Goal: Information Seeking & Learning: Find specific page/section

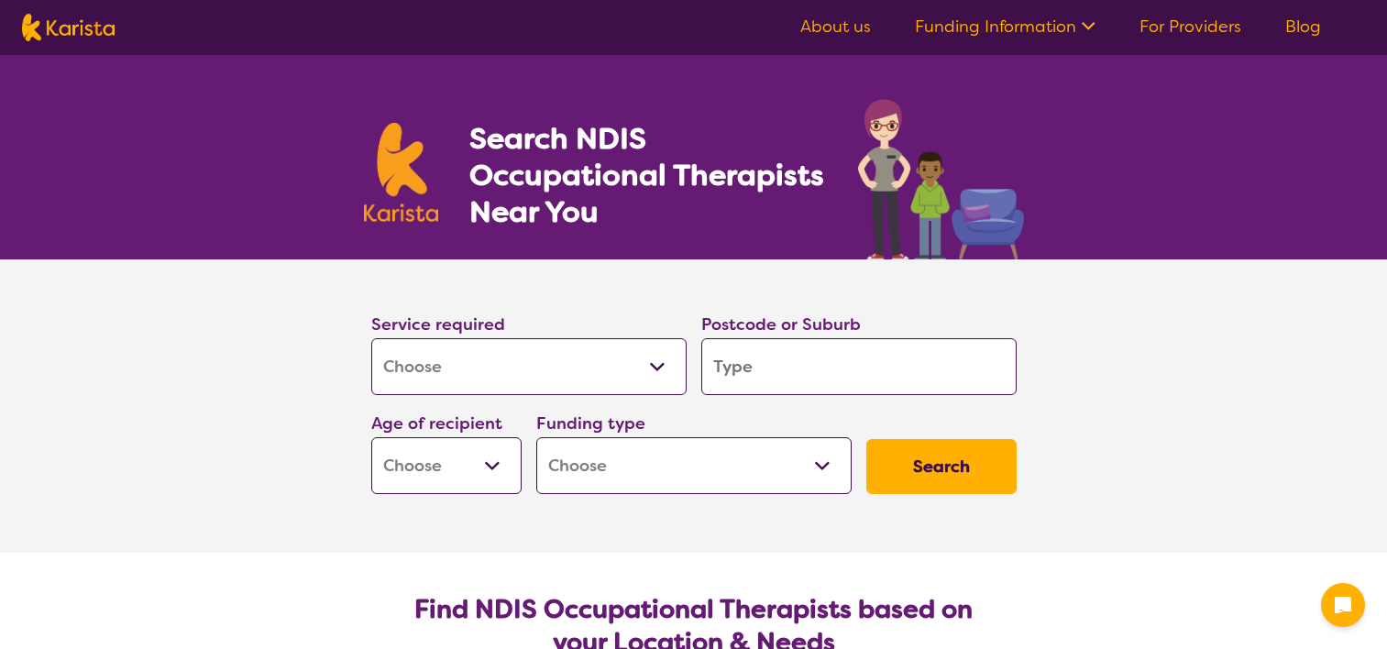
select select "[MEDICAL_DATA]"
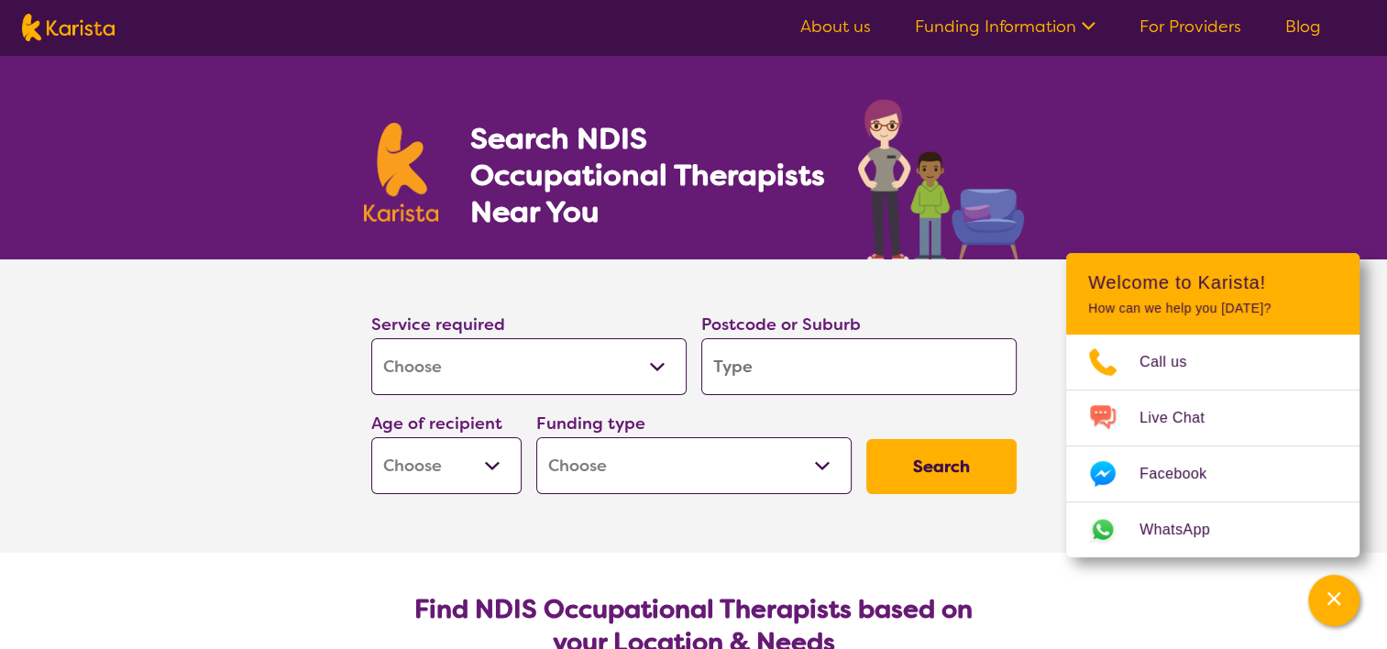
click at [788, 360] on input "search" at bounding box center [858, 366] width 315 height 57
click at [449, 480] on select "Early Childhood - 0 to 9 Child - 10 to 11 Adolescent - 12 to 17 Adult - 18 to 6…" at bounding box center [446, 465] width 150 height 57
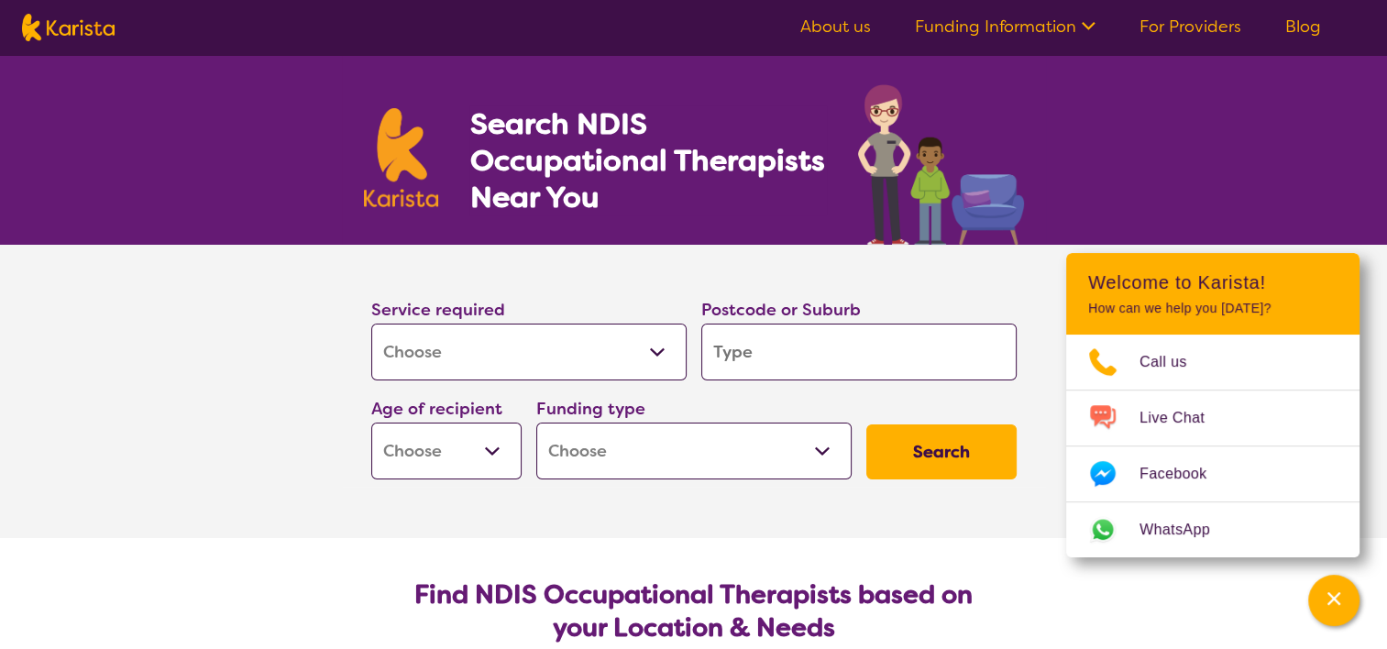
click at [743, 353] on input "search" at bounding box center [858, 352] width 315 height 57
type input "3"
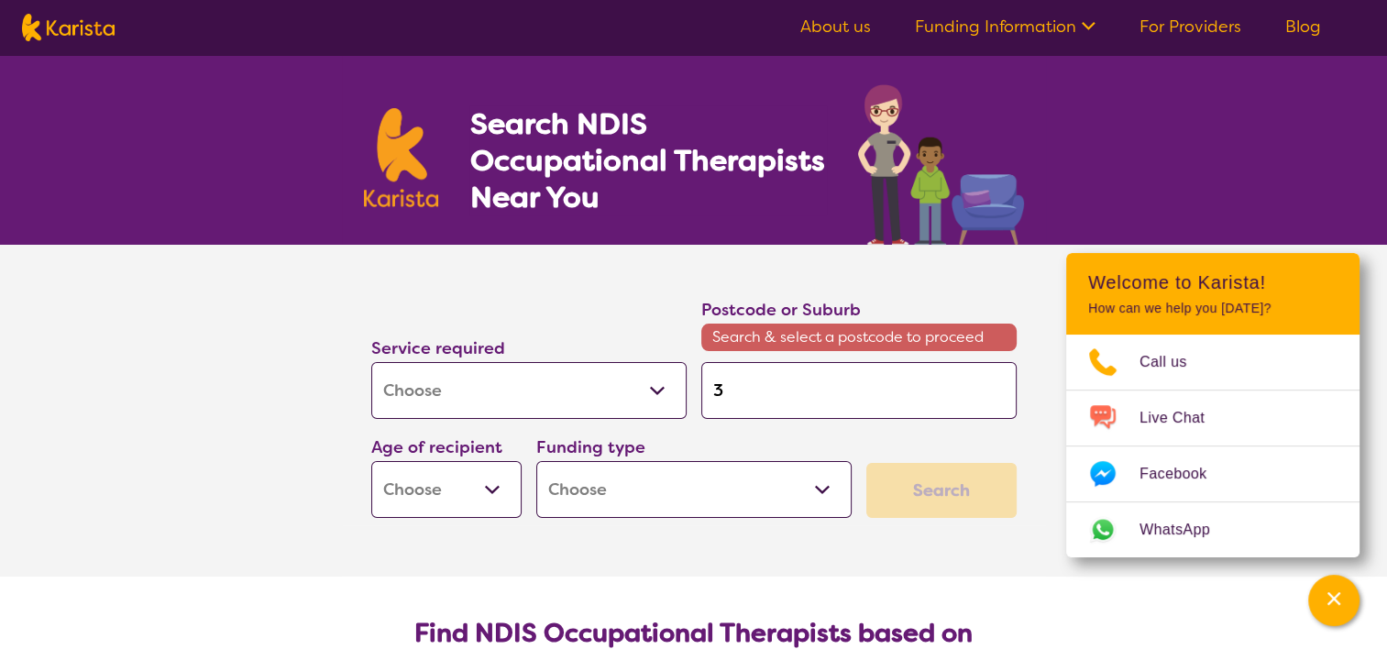
type input "33"
type input "335"
type input "3350"
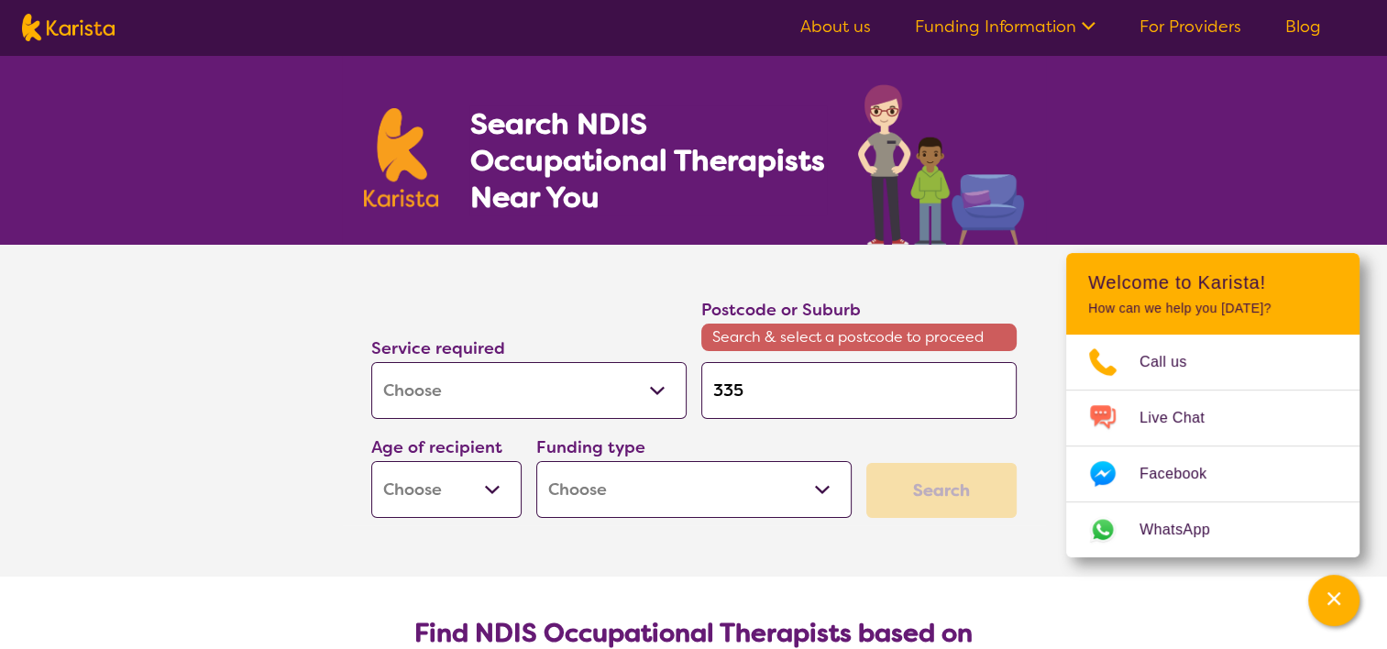
type input "3350"
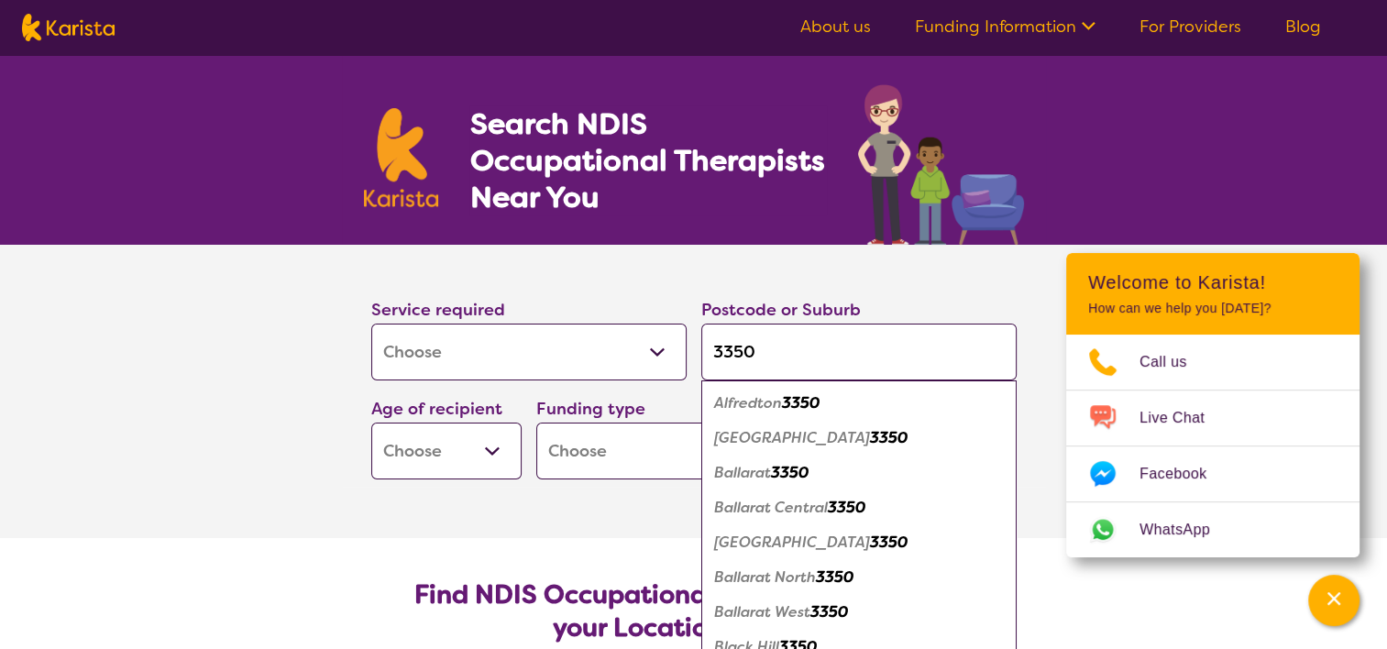
type input "3350"
click at [485, 439] on select "Early Childhood - 0 to 9 Child - 10 to 11 Adolescent - 12 to 17 Adult - 18 to 6…" at bounding box center [446, 450] width 150 height 57
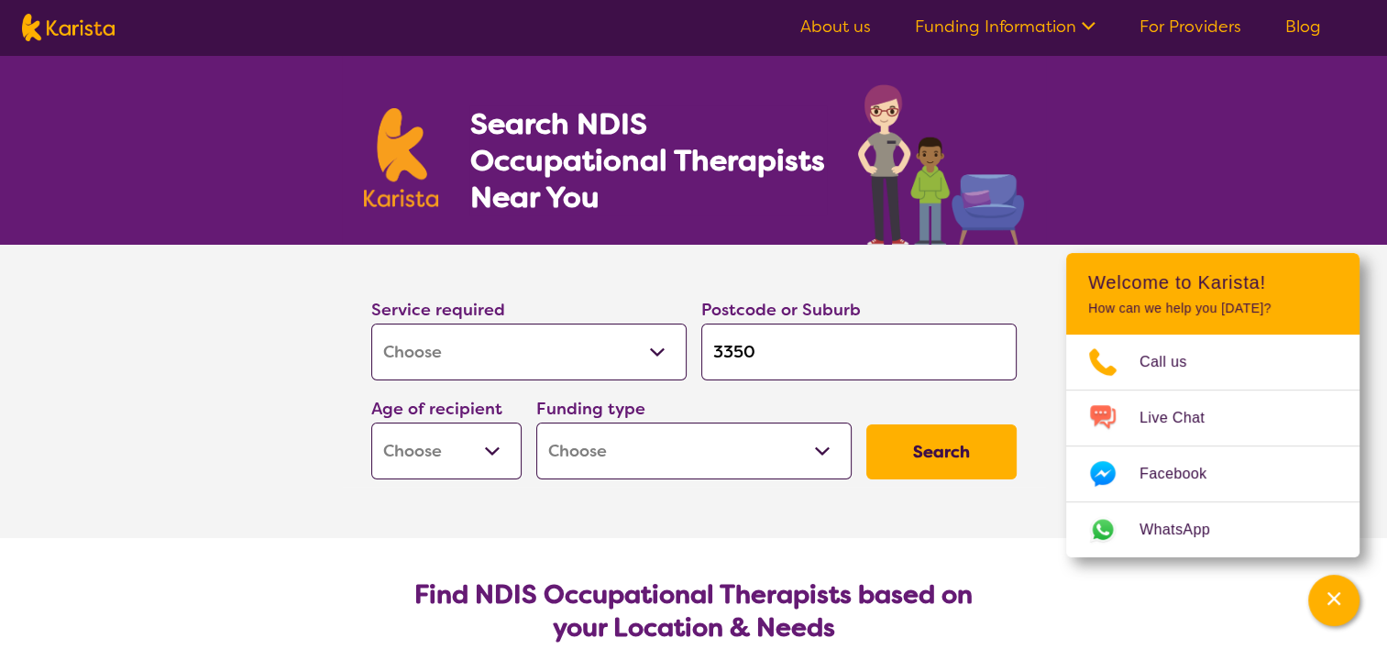
click at [371, 422] on select "Early Childhood - 0 to 9 Child - 10 to 11 Adolescent - 12 to 17 Adult - 18 to 6…" at bounding box center [446, 450] width 150 height 57
click at [596, 433] on select "Home Care Package (HCP) National Disability Insurance Scheme (NDIS) I don't know" at bounding box center [693, 450] width 315 height 57
select select "NDIS"
click at [536, 422] on select "Home Care Package (HCP) National Disability Insurance Scheme (NDIS) I don't know" at bounding box center [693, 450] width 315 height 57
select select "NDIS"
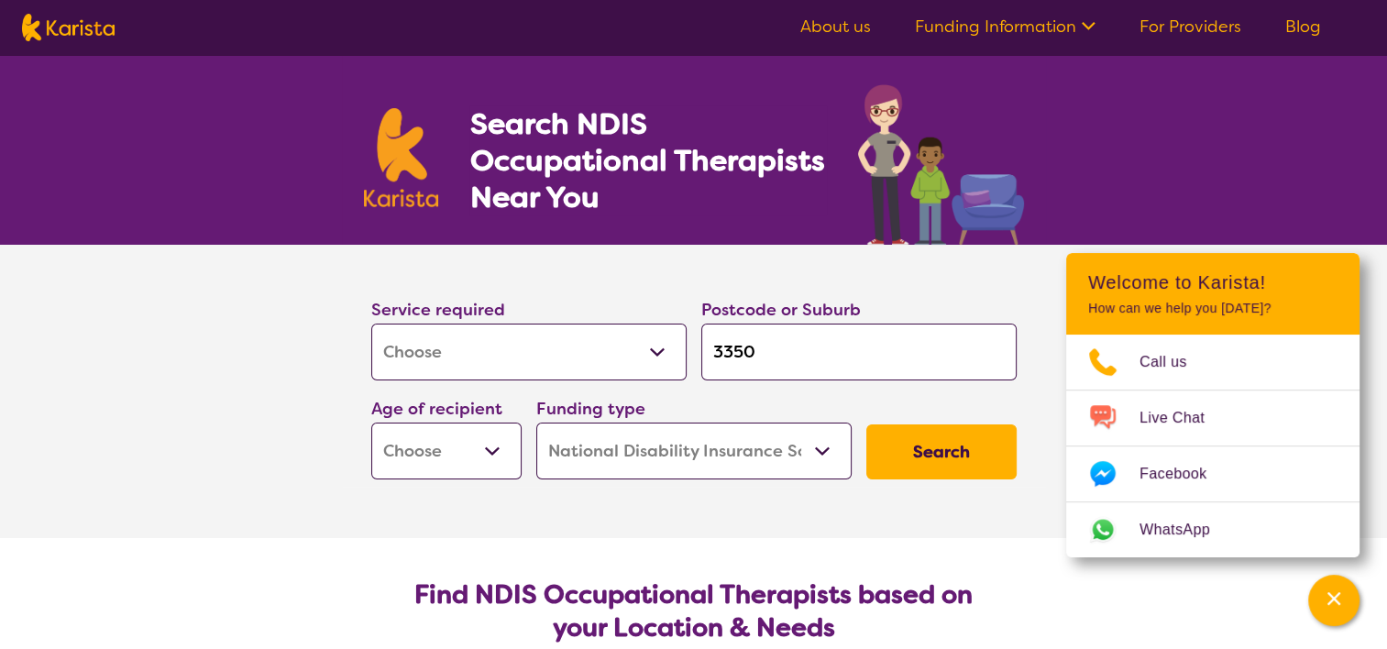
click at [458, 467] on select "Early Childhood - 0 to 9 Child - 10 to 11 Adolescent - 12 to 17 Adult - 18 to 6…" at bounding box center [446, 450] width 150 height 57
select select "AD"
click at [371, 422] on select "Early Childhood - 0 to 9 Child - 10 to 11 Adolescent - 12 to 17 Adult - 18 to 6…" at bounding box center [446, 450] width 150 height 57
select select "AD"
click at [968, 448] on button "Search" at bounding box center [941, 451] width 150 height 55
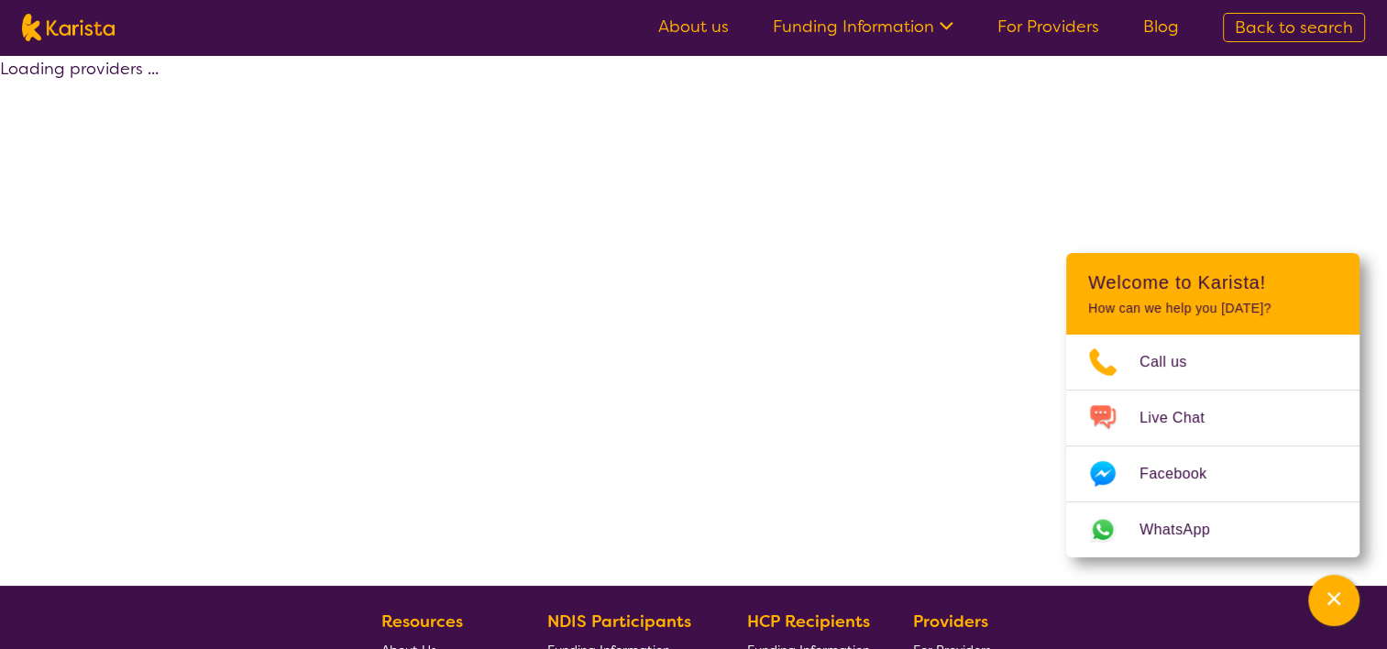
select select "by_score"
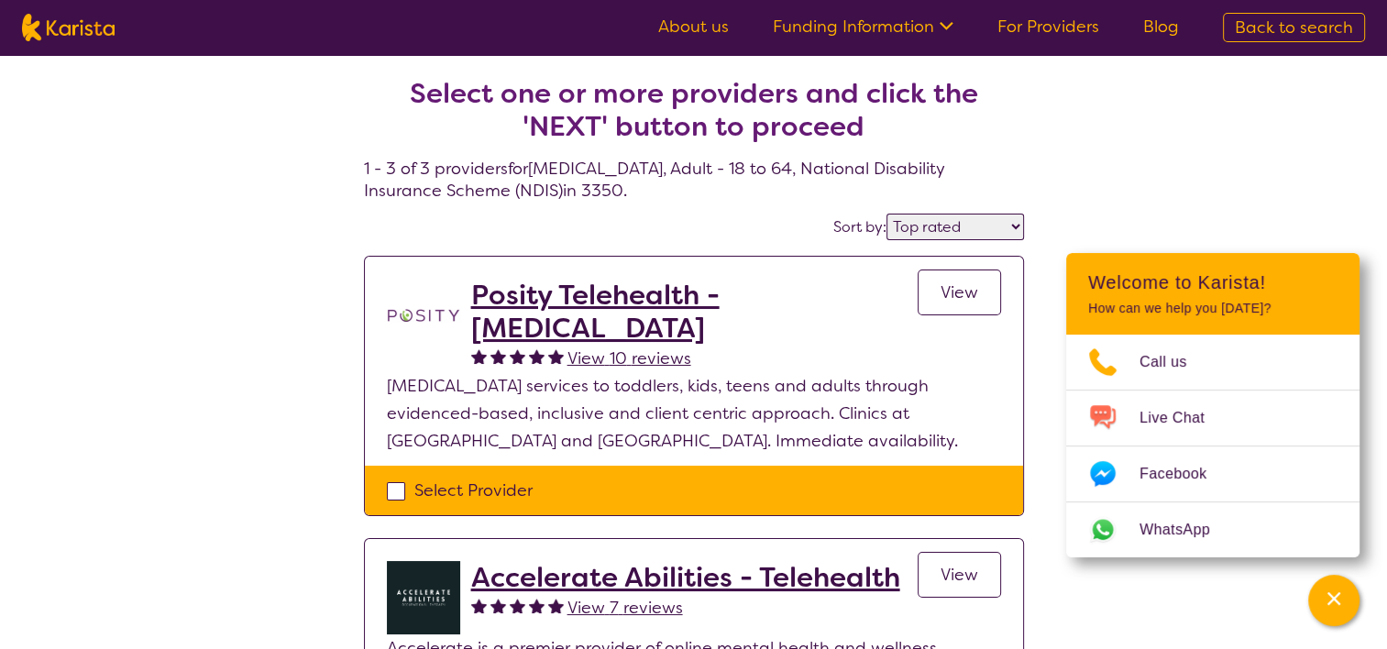
click at [1103, 174] on div "Select one or more providers and click the 'NEXT' button to proceed 1 - 3 of 3 …" at bounding box center [693, 574] width 1387 height 1038
drag, startPoint x: 737, startPoint y: 195, endPoint x: 674, endPoint y: 189, distance: 63.6
click at [674, 189] on h4 "Select one or more providers and click the 'NEXT' button to proceed 1 - 3 of 3 …" at bounding box center [694, 117] width 660 height 169
click at [785, 173] on h4 "Select one or more providers and click the 'NEXT' button to proceed 1 - 3 of 3 …" at bounding box center [694, 117] width 660 height 169
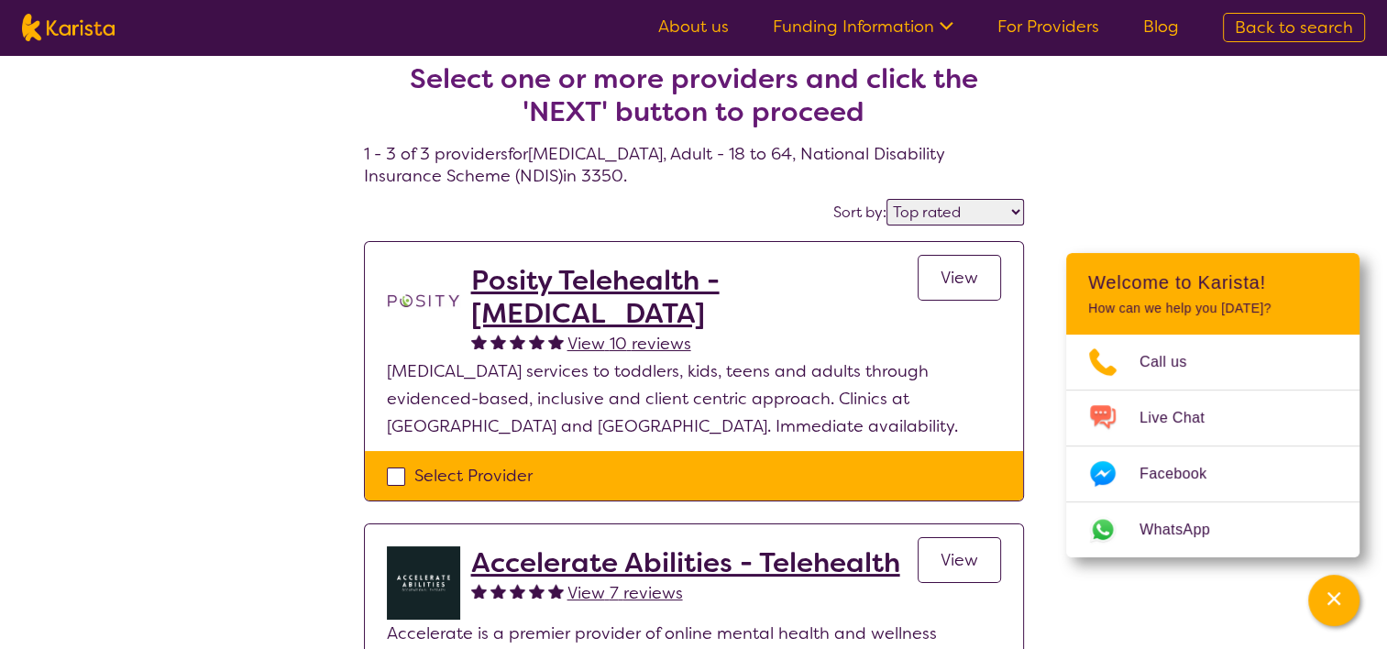
select select "[MEDICAL_DATA]"
select select "AD"
select select "NDIS"
select select "[MEDICAL_DATA]"
select select "AD"
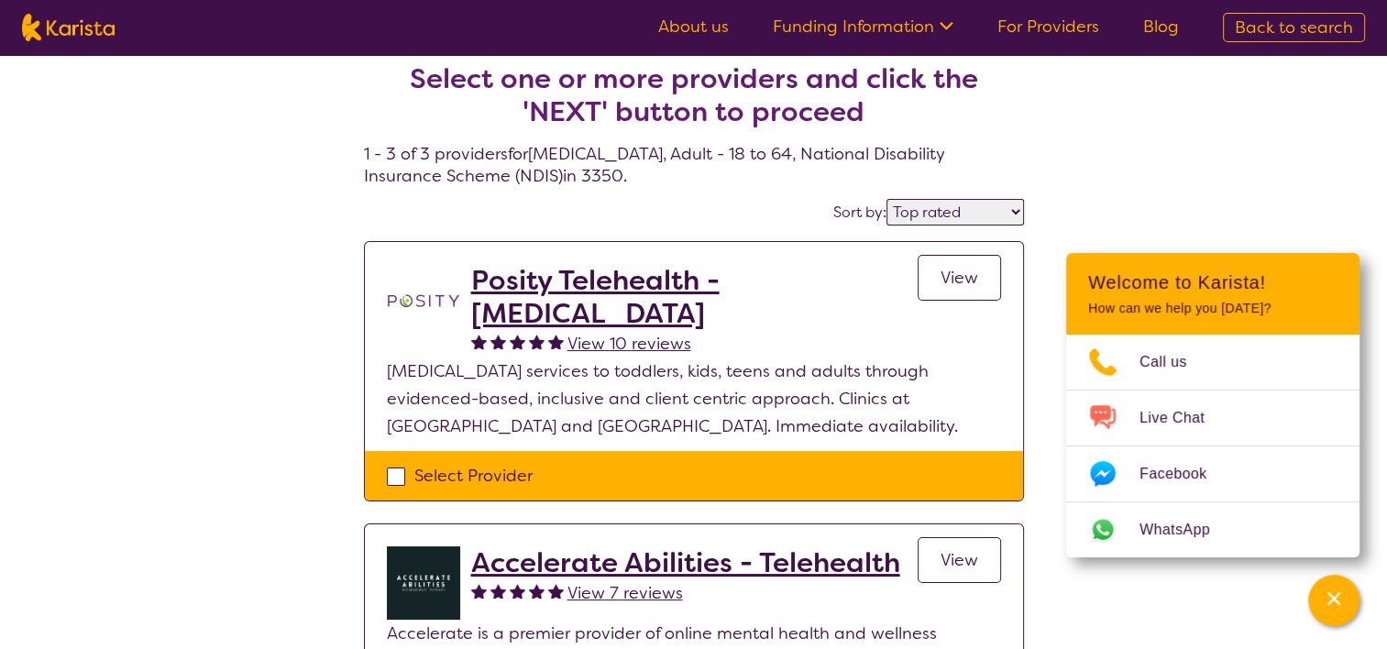
select select "NDIS"
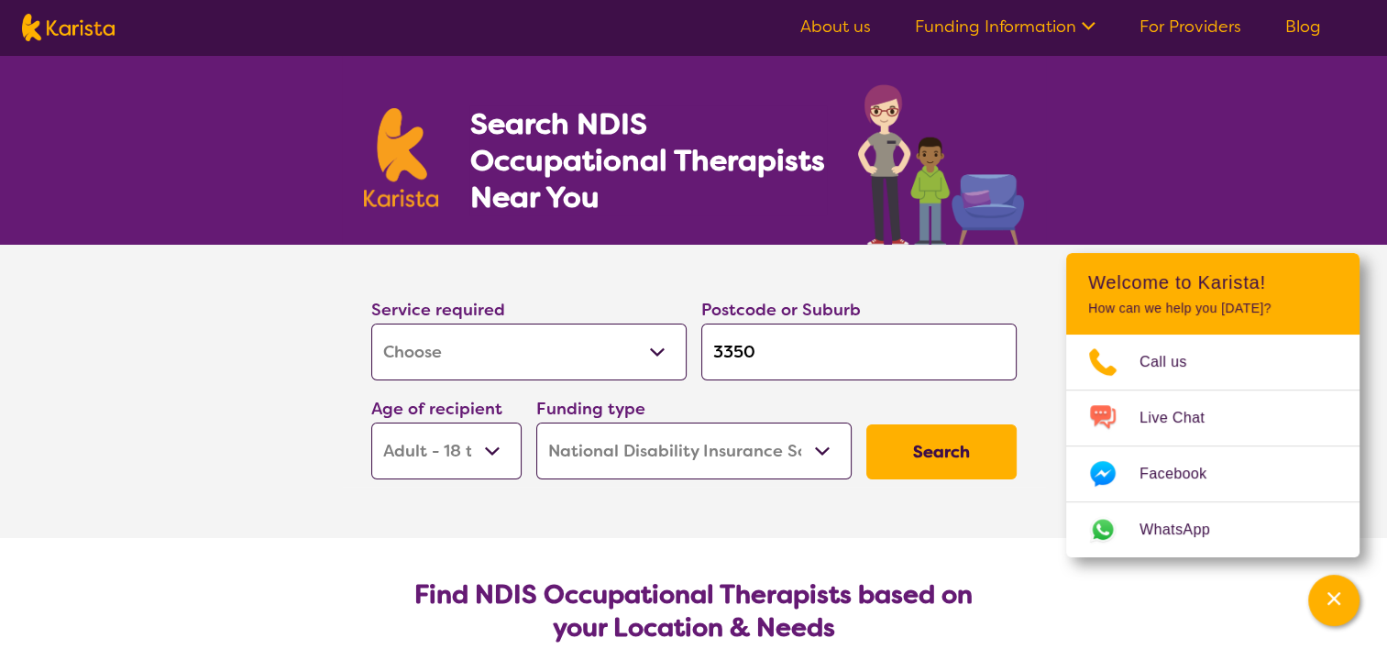
click at [473, 462] on select "Early Childhood - 0 to 9 Child - 10 to 11 Adolescent - 12 to 17 Adult - 18 to 6…" at bounding box center [446, 450] width 150 height 57
select select "EC"
click at [371, 422] on select "Early Childhood - 0 to 9 Child - 10 to 11 Adolescent - 12 to 17 Adult - 18 to 6…" at bounding box center [446, 450] width 150 height 57
select select "EC"
click at [946, 439] on button "Search" at bounding box center [941, 451] width 150 height 55
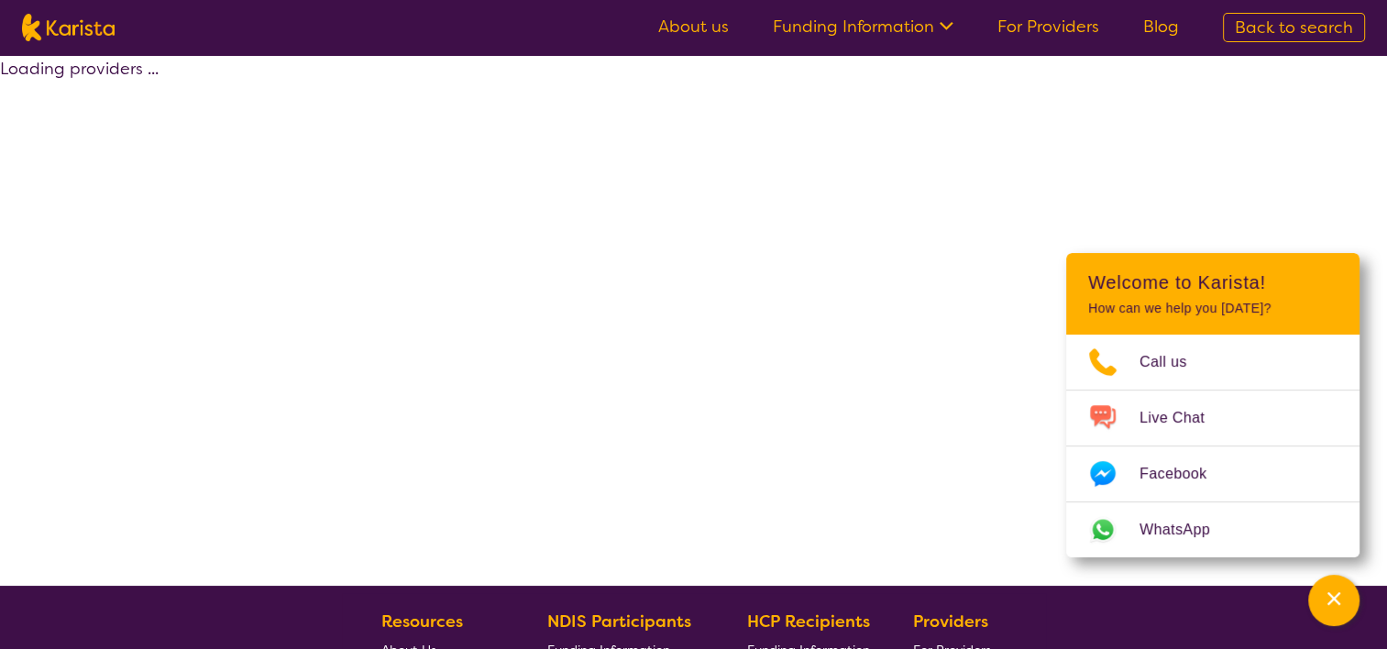
select select "by_score"
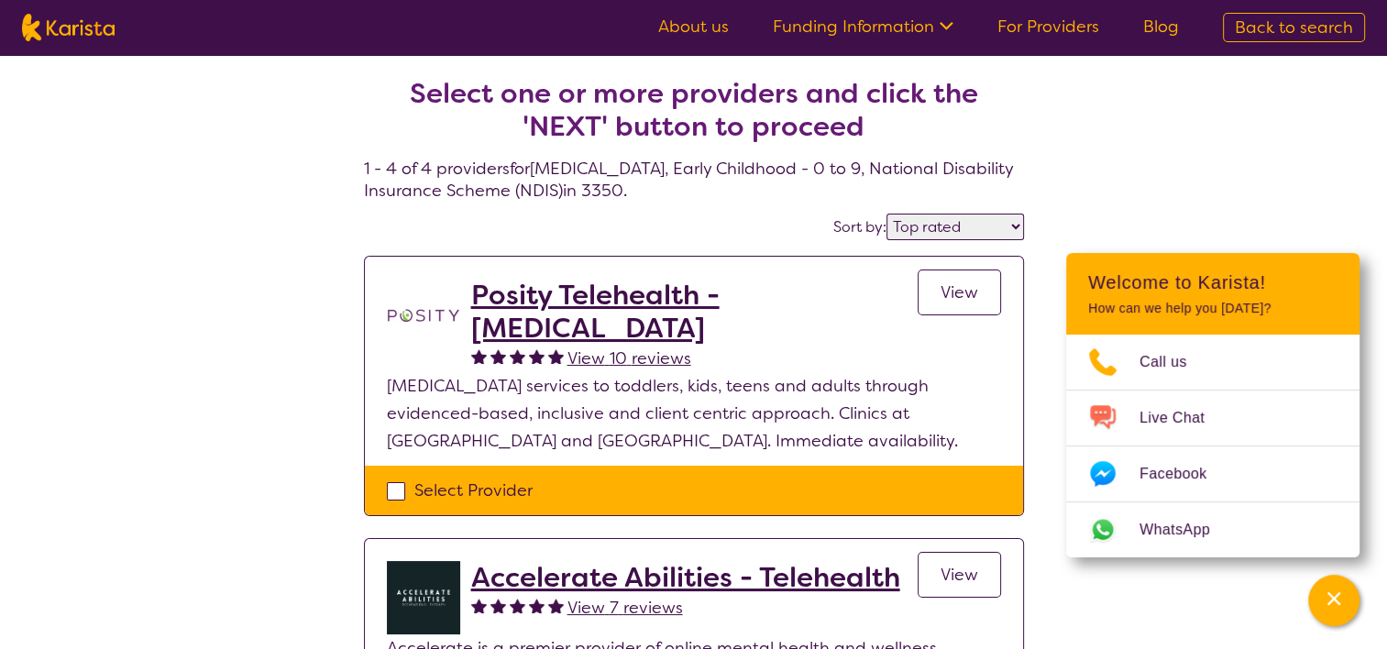
click at [946, 439] on p "[MEDICAL_DATA] services to toddlers, kids, teens and adults through evidenced-b…" at bounding box center [694, 413] width 614 height 82
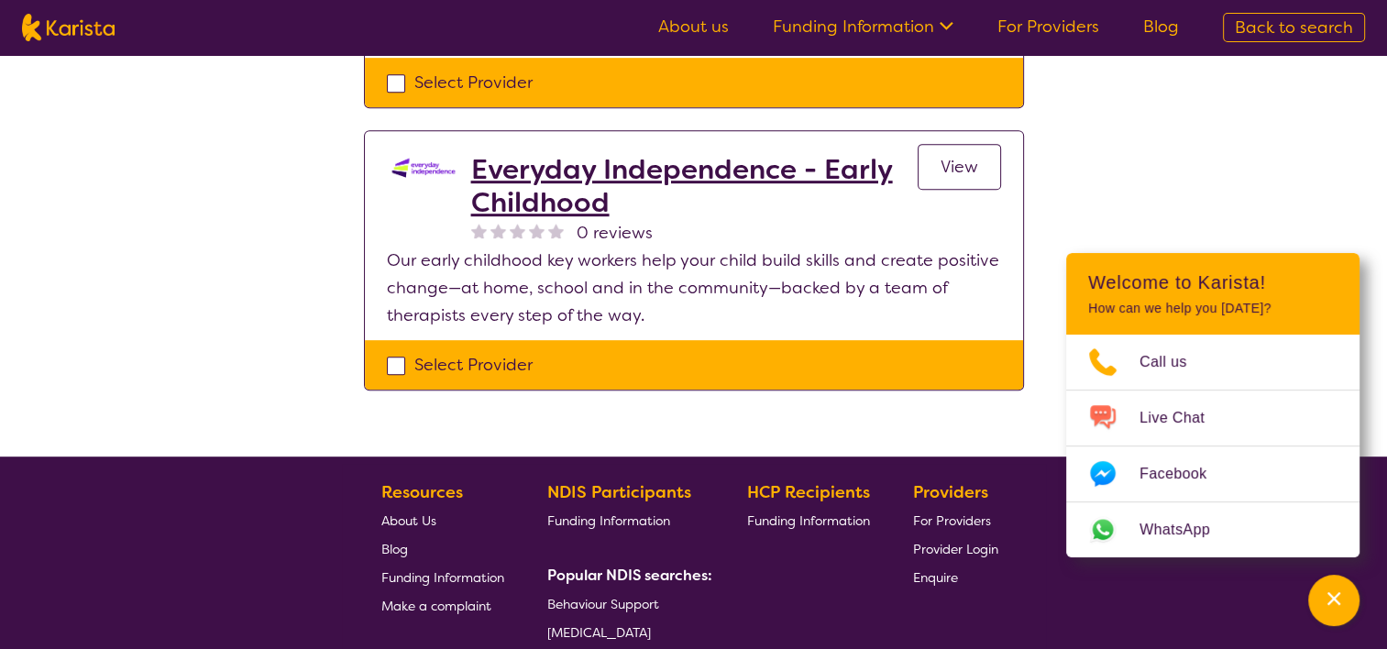
scroll to position [920, 0]
